Goal: Task Accomplishment & Management: Complete application form

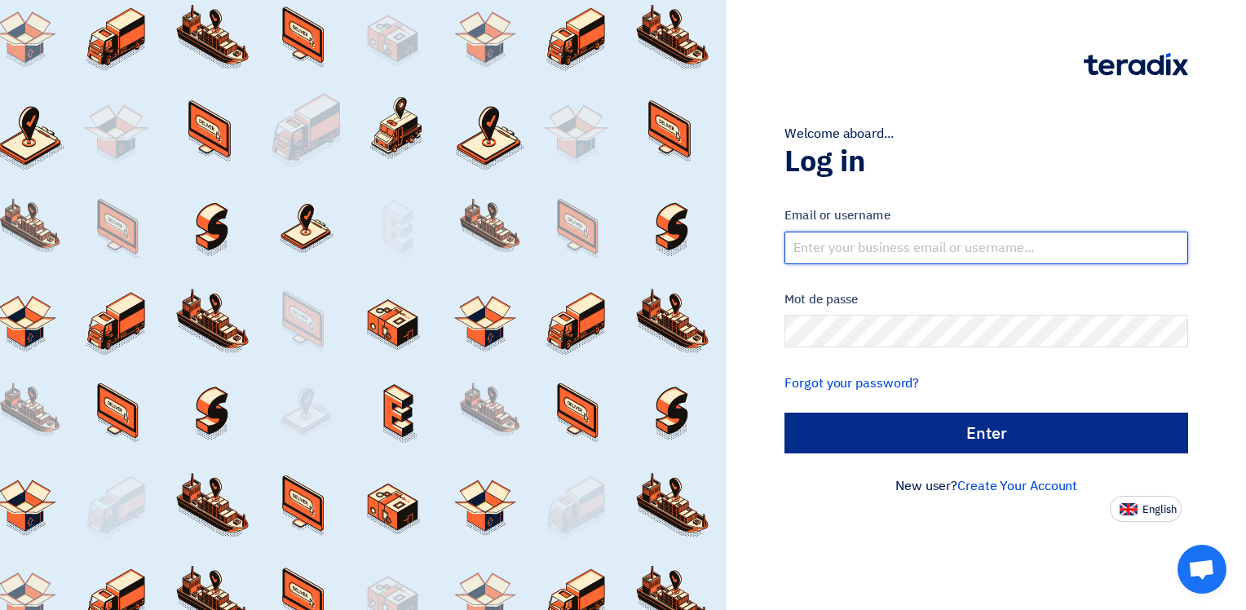
type input "[EMAIL_ADDRESS][DOMAIN_NAME]"
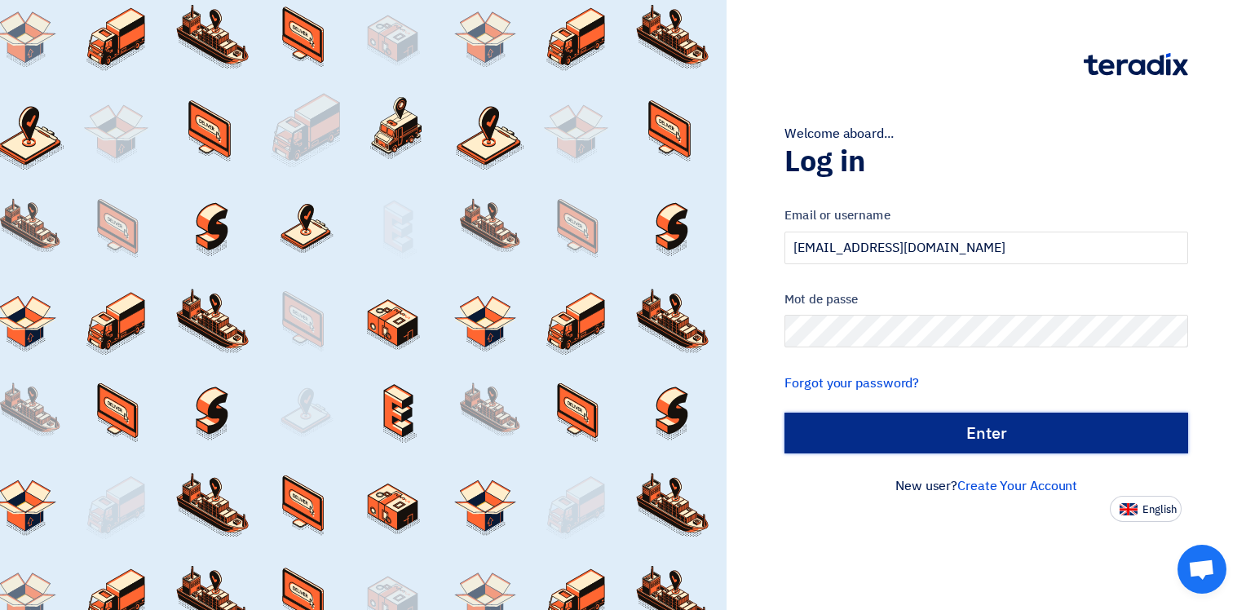
click at [969, 437] on input "الدخول" at bounding box center [987, 433] width 404 height 41
type input "Sign in"
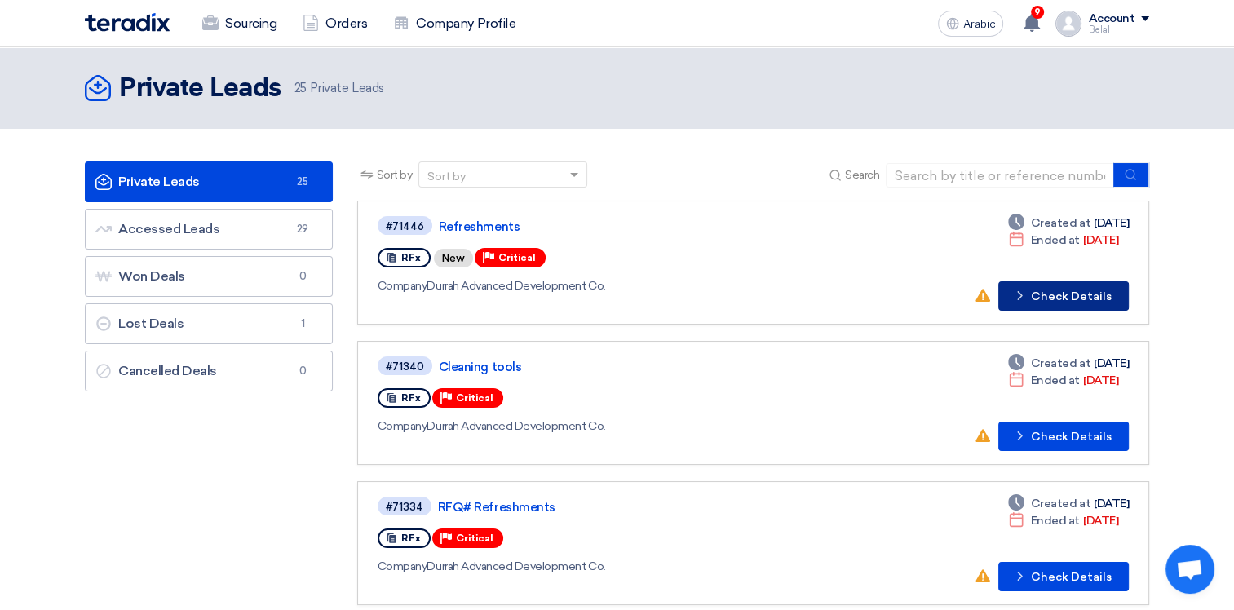
click at [1047, 294] on font "Check Details" at bounding box center [1071, 296] width 81 height 11
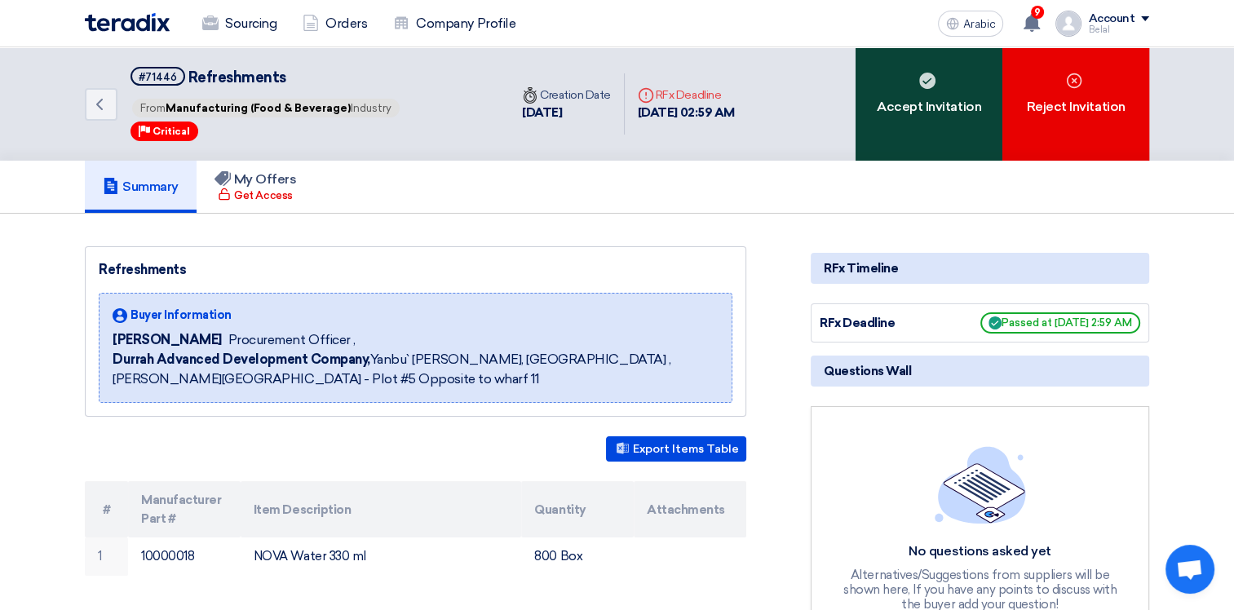
click at [906, 100] on font "Accept Invitation" at bounding box center [929, 107] width 104 height 20
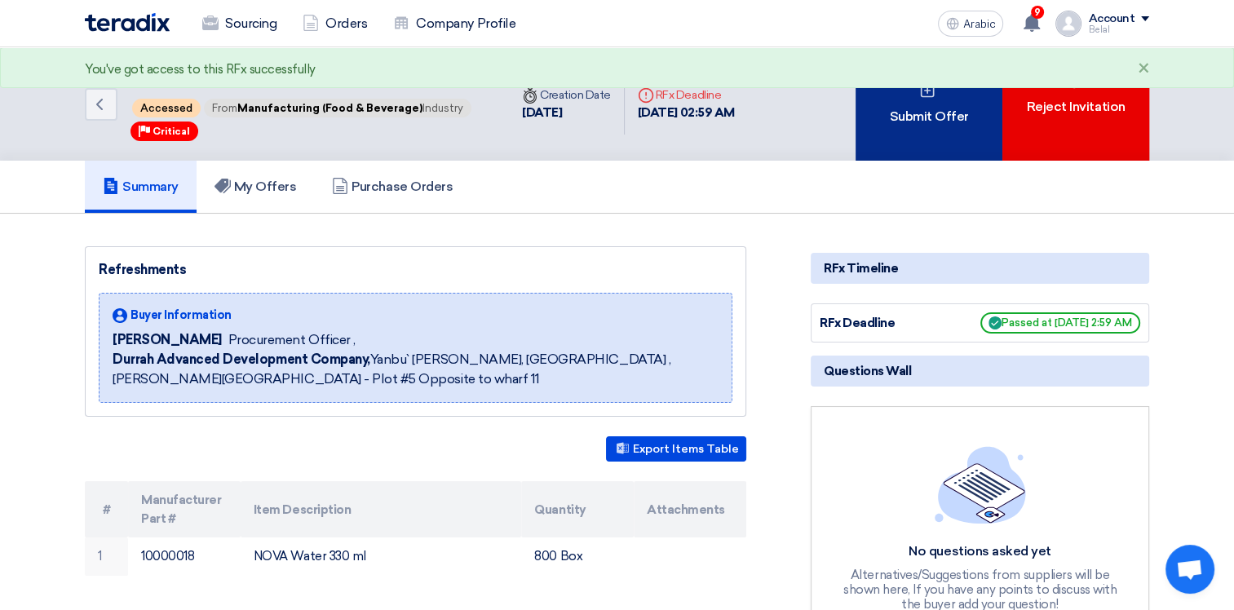
click at [910, 108] on font "Submit Offer" at bounding box center [928, 117] width 79 height 20
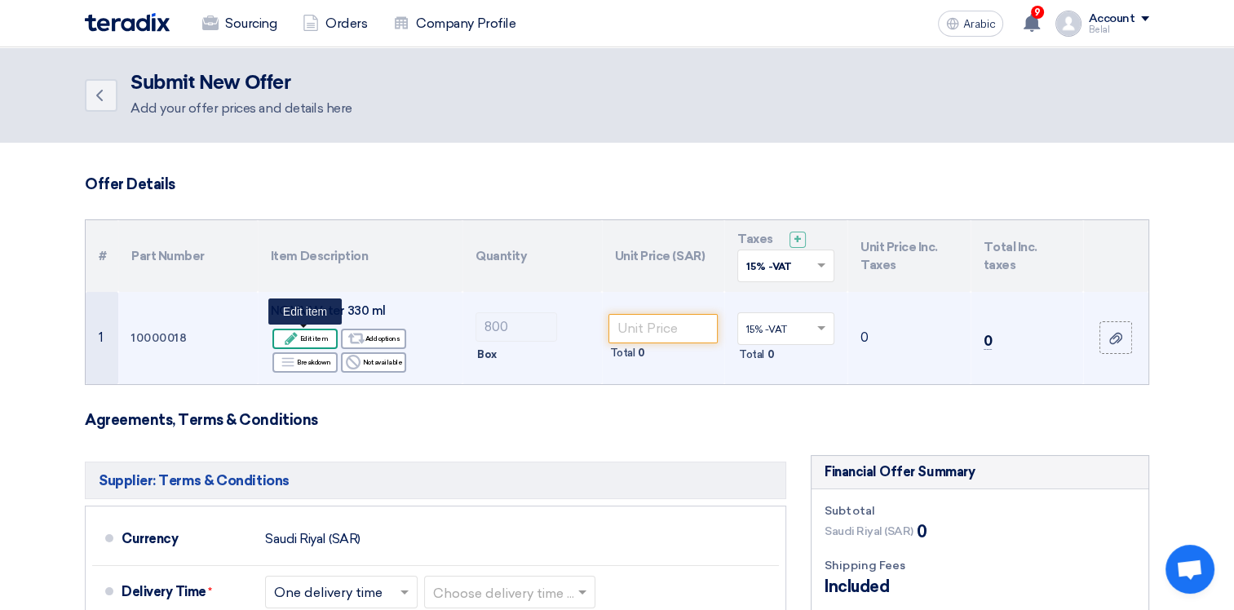
click at [313, 334] on font "Edit item" at bounding box center [314, 338] width 29 height 13
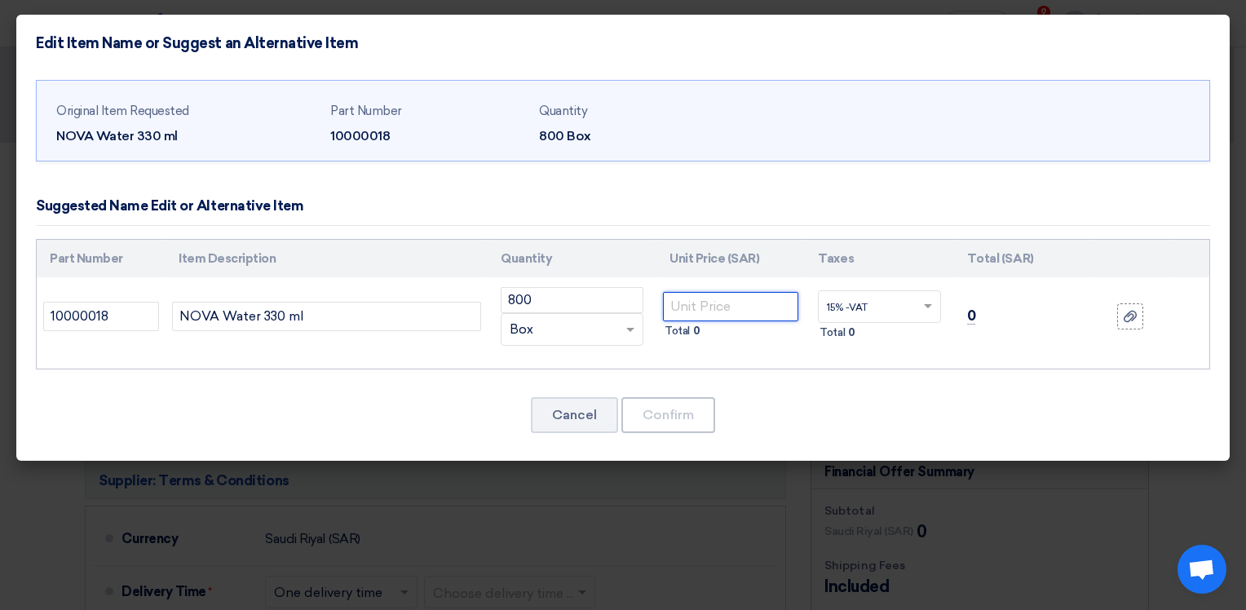
click at [724, 311] on input "number" at bounding box center [730, 306] width 135 height 29
type input "16"
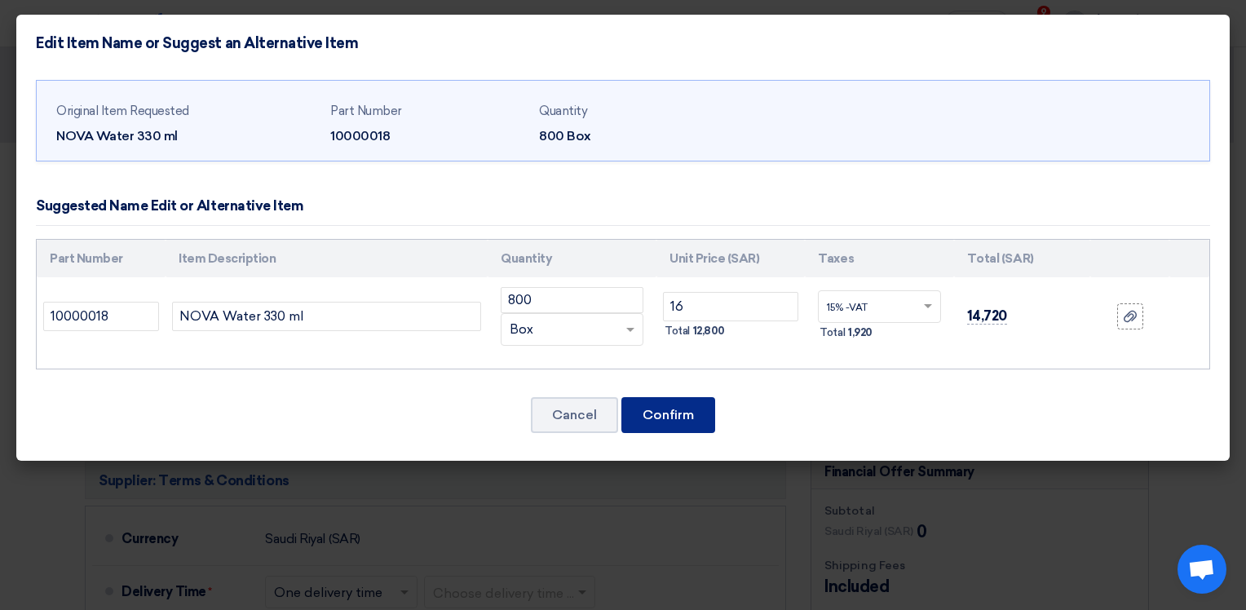
click at [657, 412] on button "Confirm" at bounding box center [669, 415] width 94 height 36
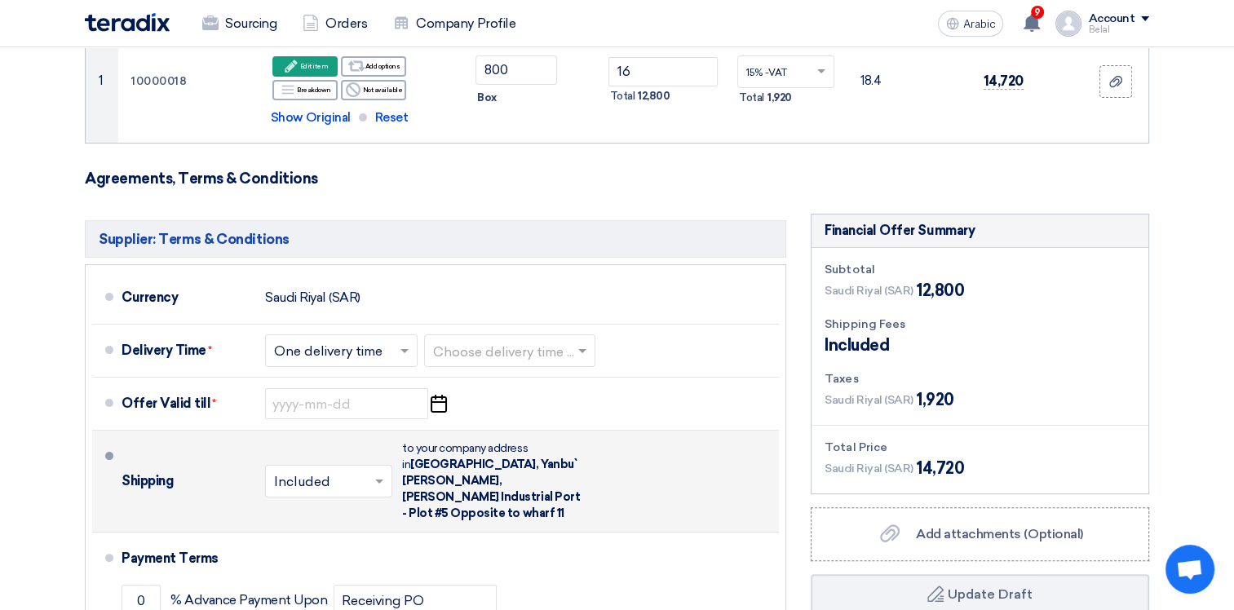
scroll to position [245, 0]
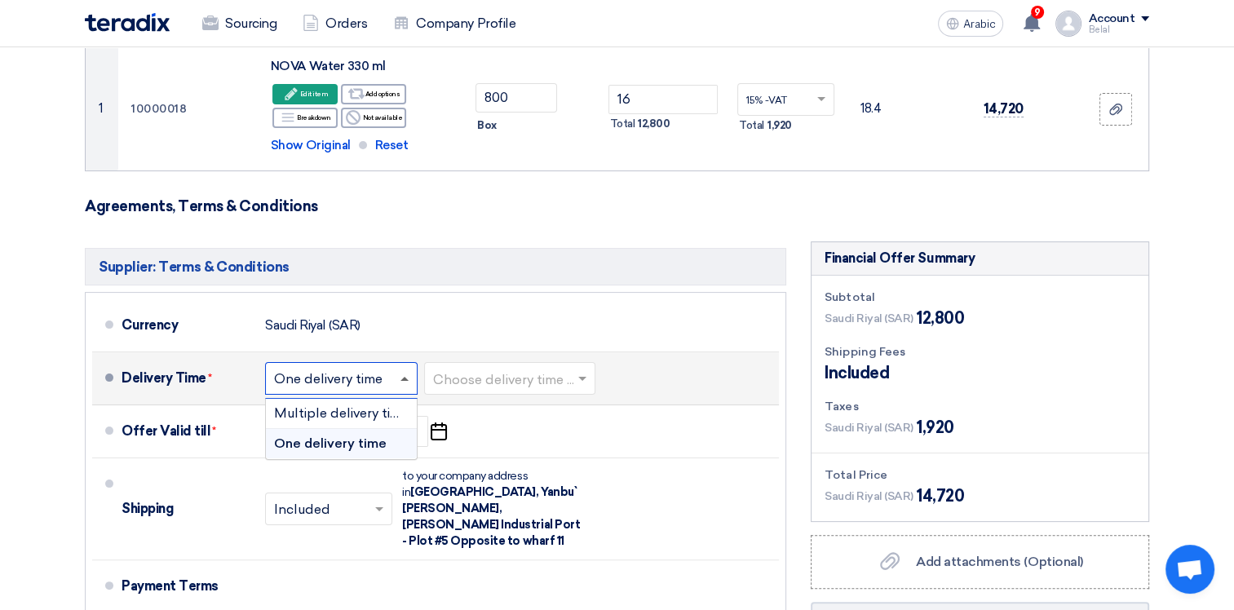
click at [401, 379] on span at bounding box center [405, 379] width 8 height 4
click at [374, 418] on span "Multiple delivery times" at bounding box center [344, 412] width 141 height 15
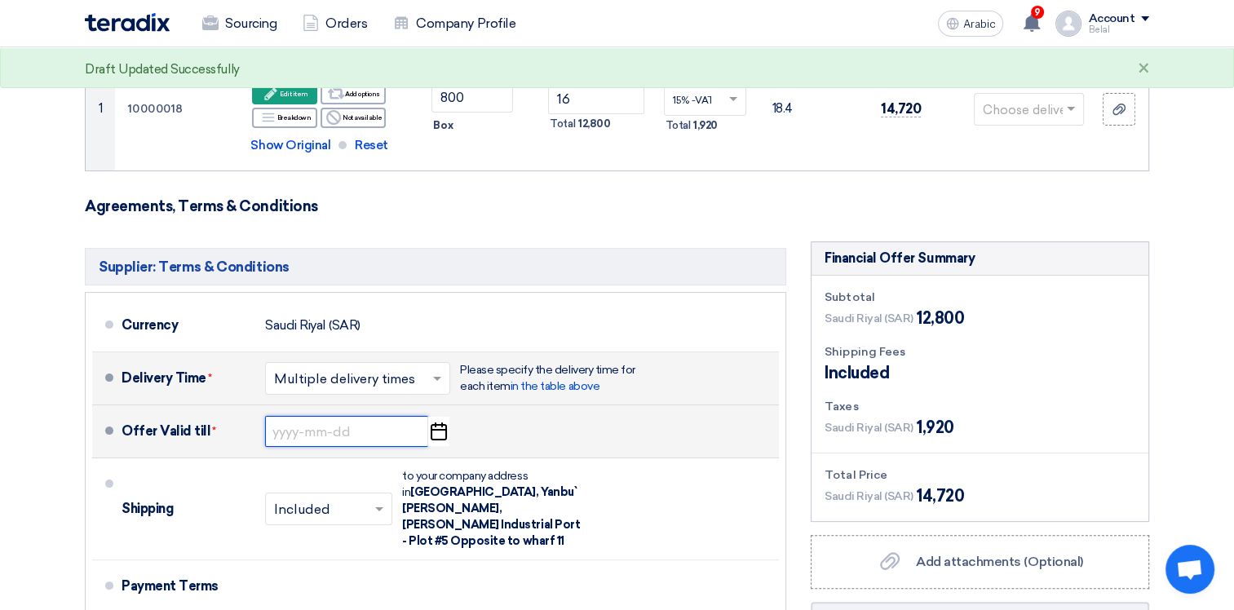
click at [268, 426] on input at bounding box center [346, 431] width 163 height 31
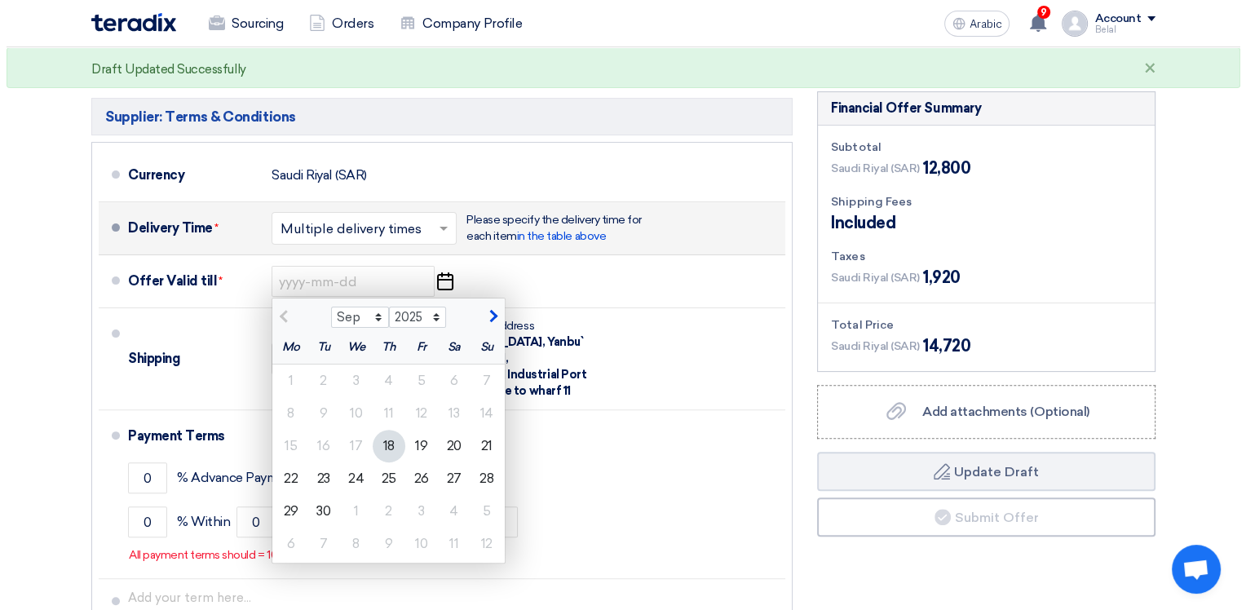
scroll to position [571, 0]
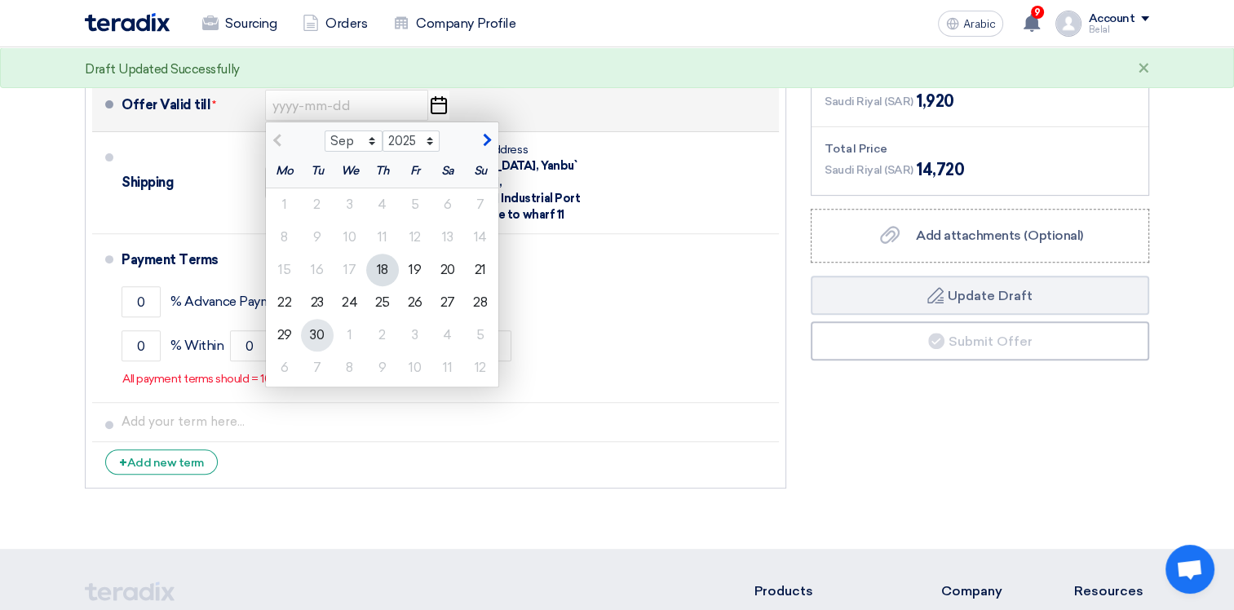
click at [321, 333] on div "30" at bounding box center [317, 335] width 33 height 33
type input "[DATE]"
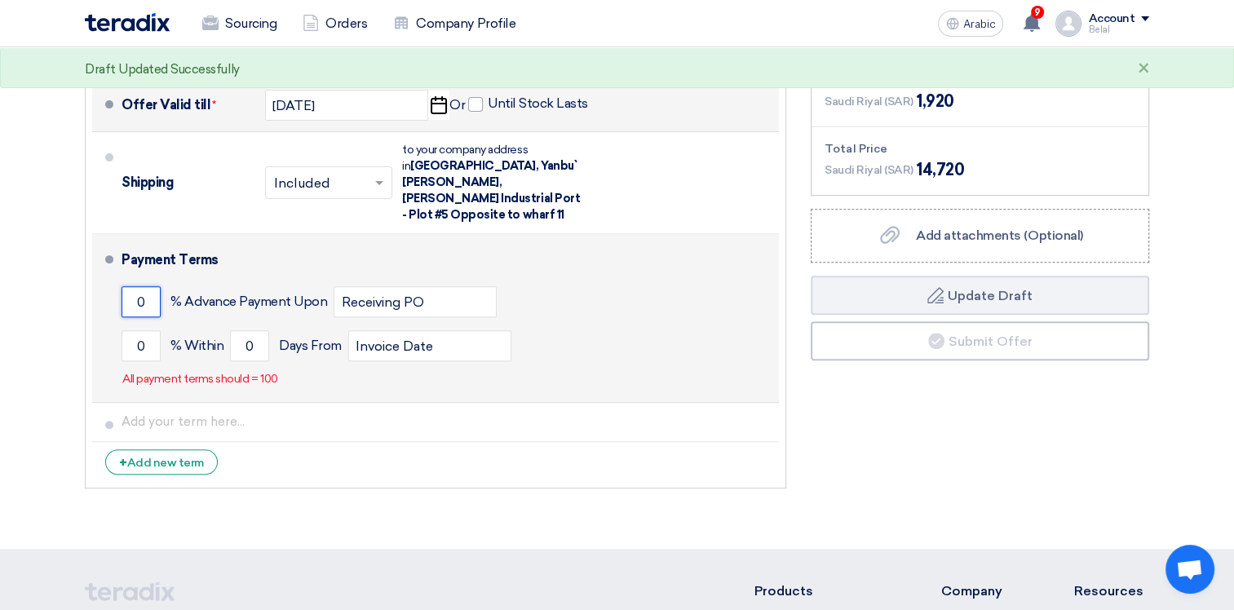
click at [135, 286] on input "0" at bounding box center [141, 301] width 39 height 31
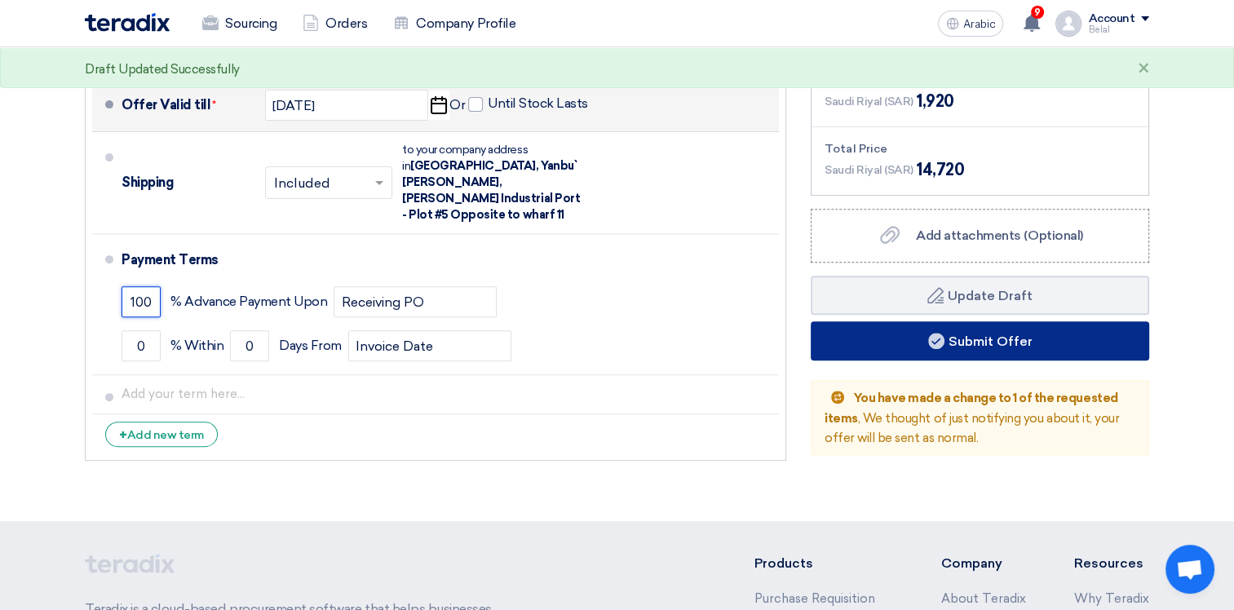
type input "100"
click at [1037, 330] on button "Submit Offer" at bounding box center [980, 340] width 339 height 39
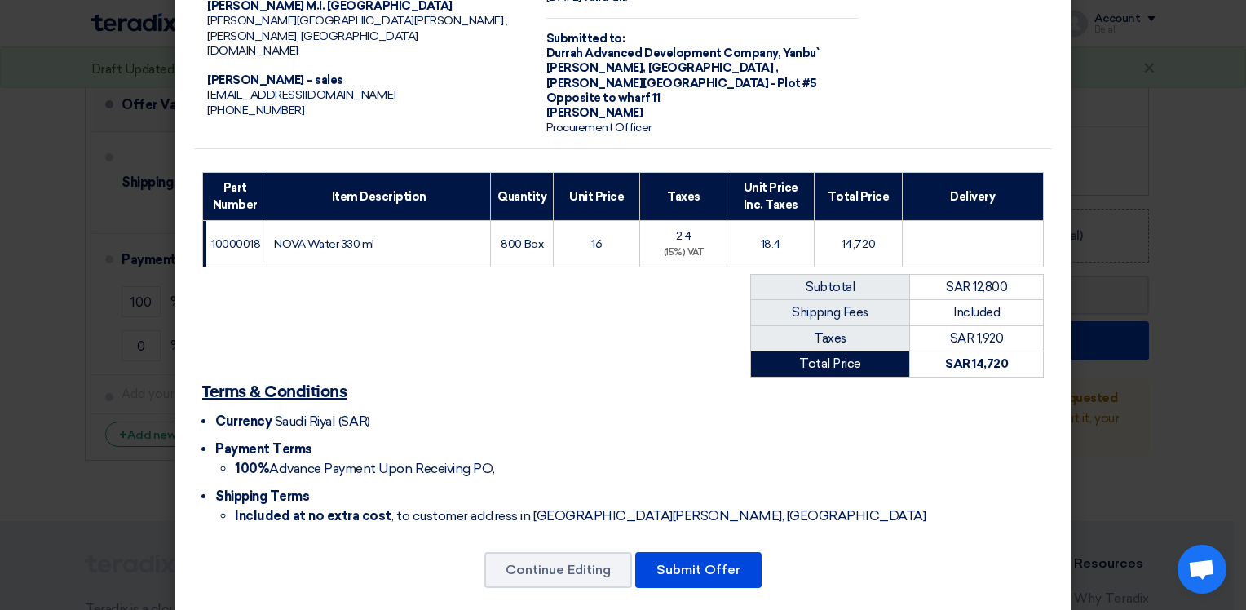
scroll to position [111, 0]
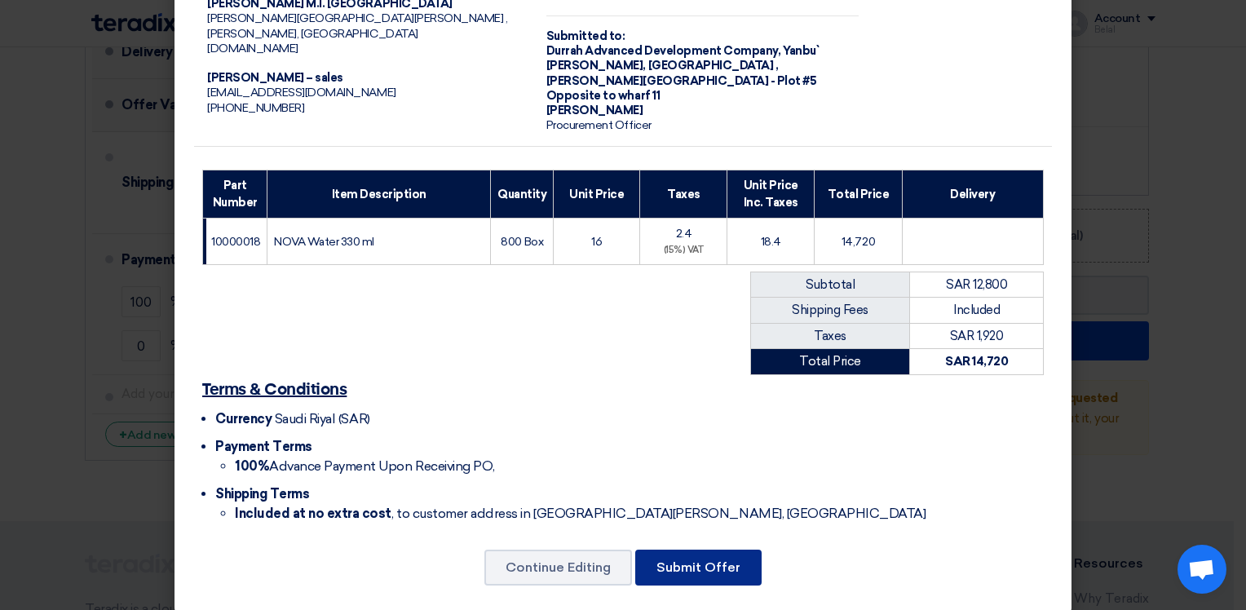
click at [695, 551] on button "Submit Offer" at bounding box center [698, 568] width 126 height 36
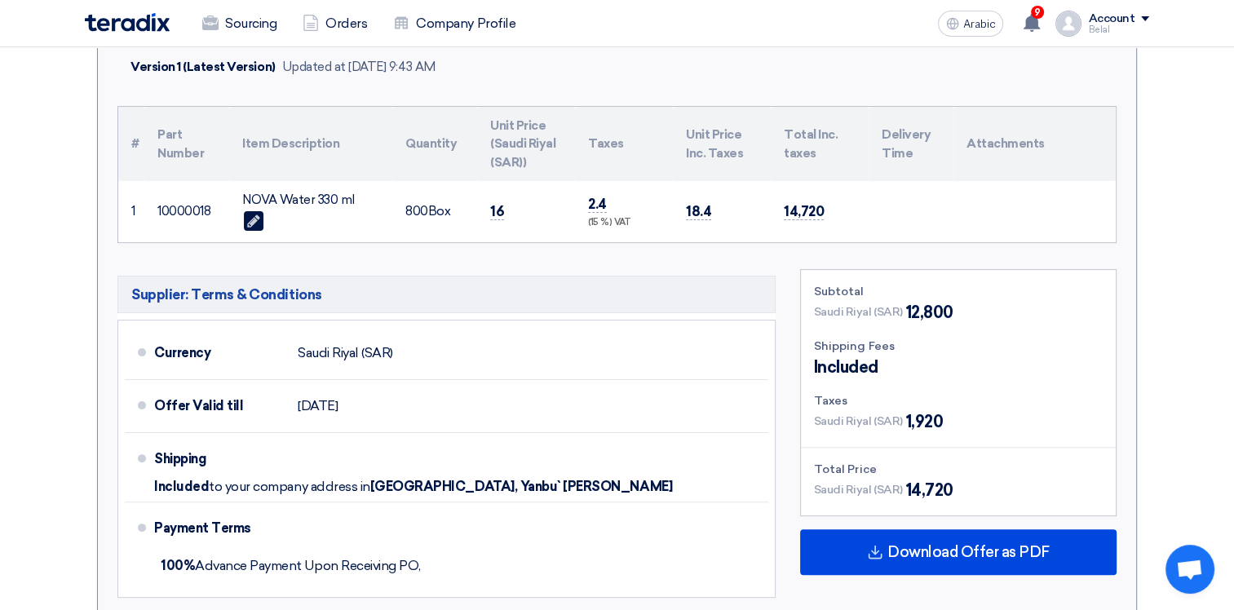
scroll to position [571, 0]
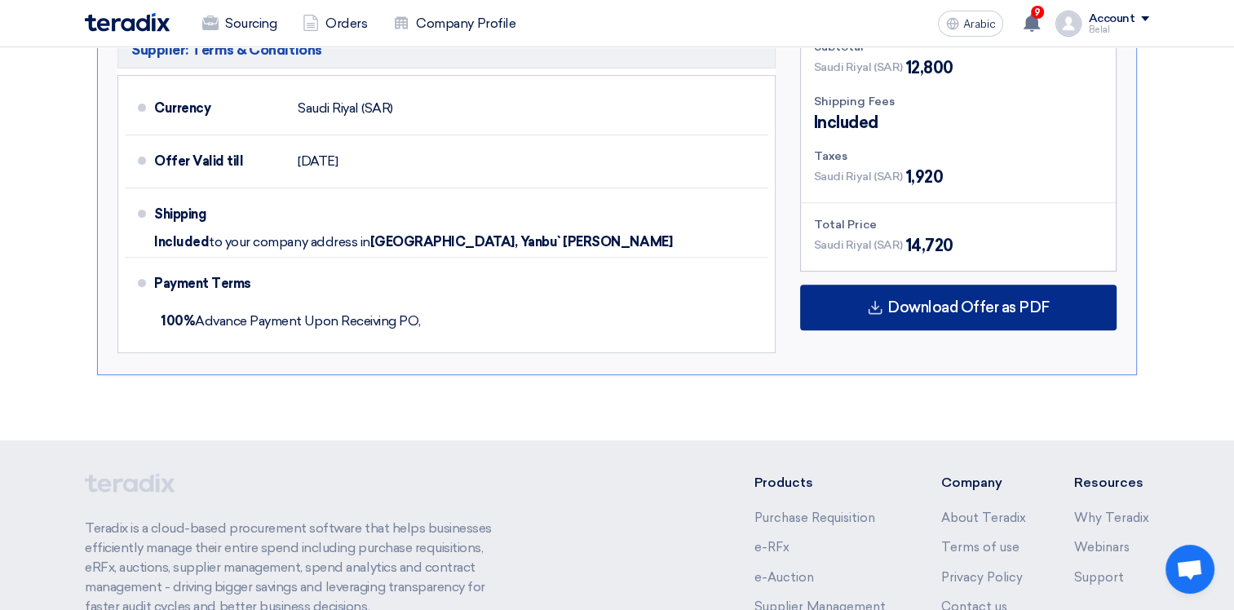
click at [1012, 300] on span "Download Offer as PDF" at bounding box center [969, 307] width 162 height 15
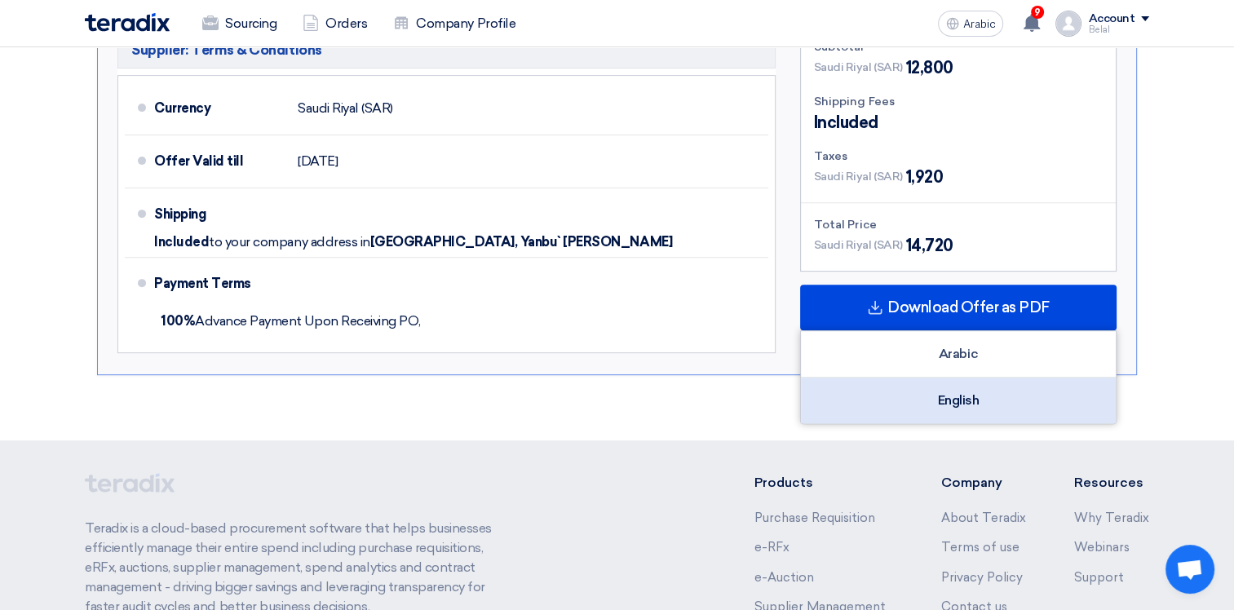
click at [964, 397] on div "English" at bounding box center [958, 401] width 315 height 46
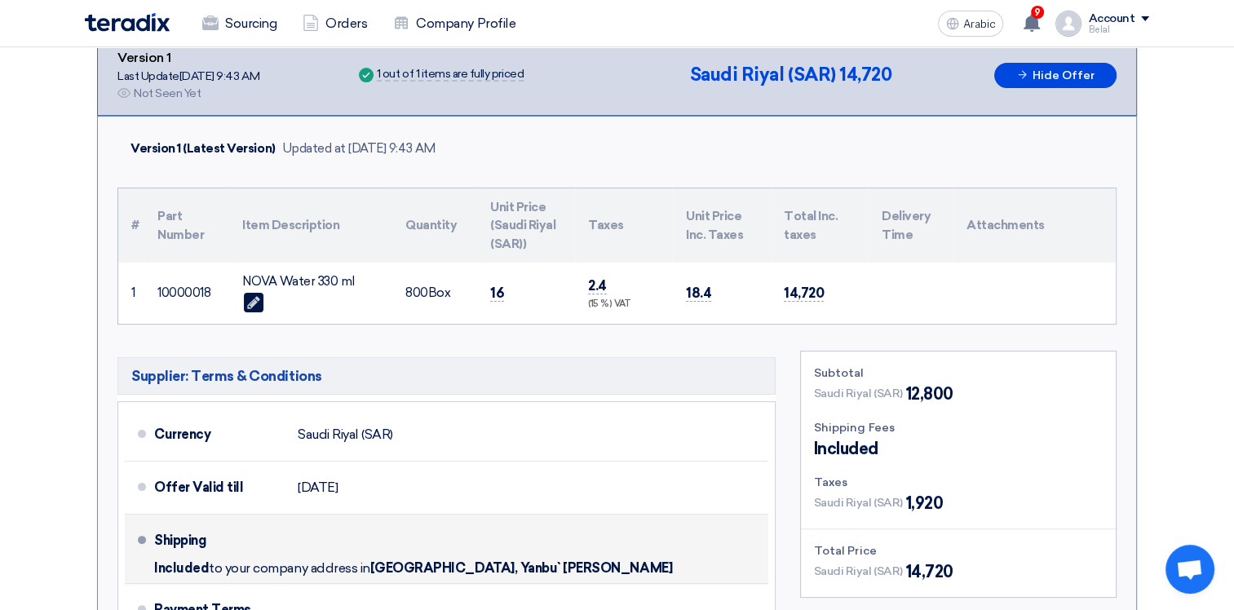
scroll to position [0, 0]
